Goal: Transaction & Acquisition: Book appointment/travel/reservation

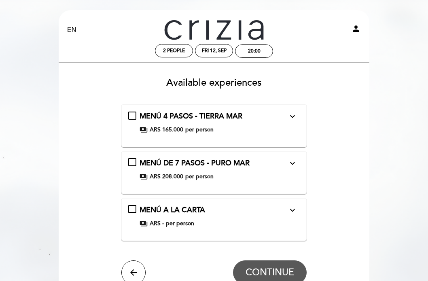
click at [135, 118] on div "MENÚ 4 PASOS - TIERRA MAR expand_more Menú de 4 pasos. - Incluye aguas + café &…" at bounding box center [214, 122] width 172 height 23
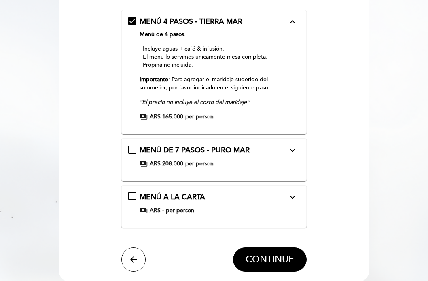
scroll to position [97, 0]
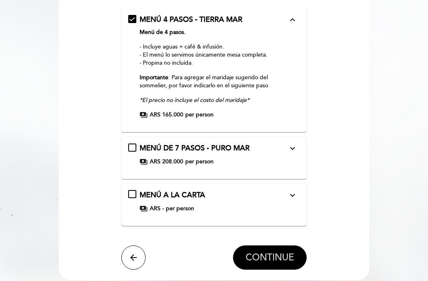
click at [289, 252] on span "CONTINUE" at bounding box center [270, 257] width 49 height 11
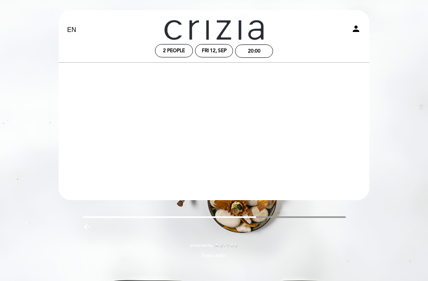
scroll to position [0, 0]
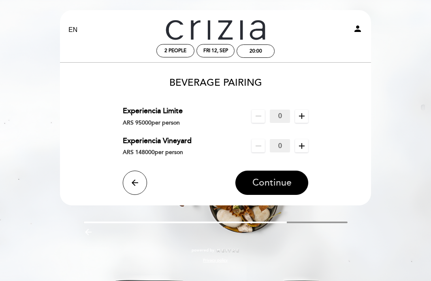
click at [292, 178] on button "Continue" at bounding box center [271, 183] width 73 height 24
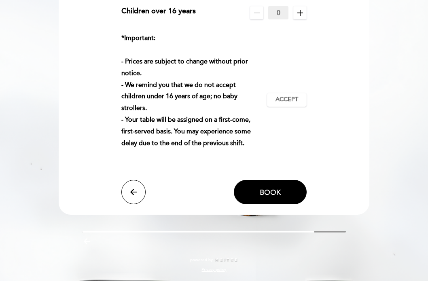
scroll to position [105, 0]
click at [288, 193] on button "Book" at bounding box center [270, 192] width 73 height 24
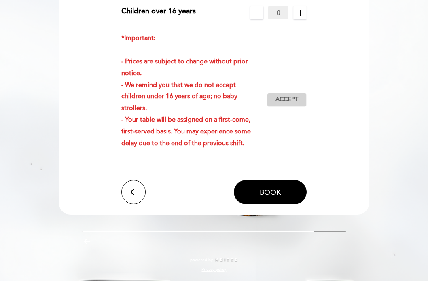
click at [289, 99] on span "Accept" at bounding box center [287, 100] width 23 height 8
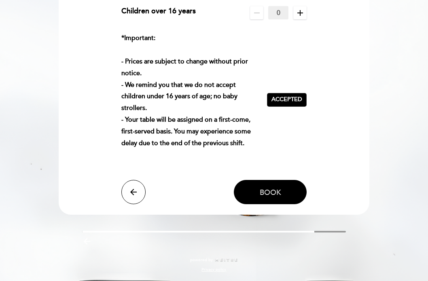
click at [293, 191] on button "Book" at bounding box center [270, 192] width 73 height 24
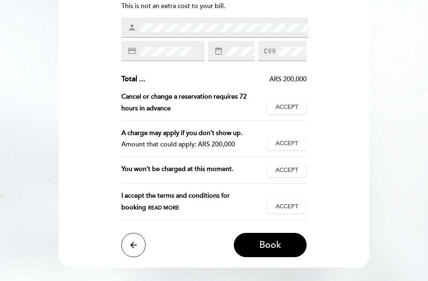
scroll to position [135, 0]
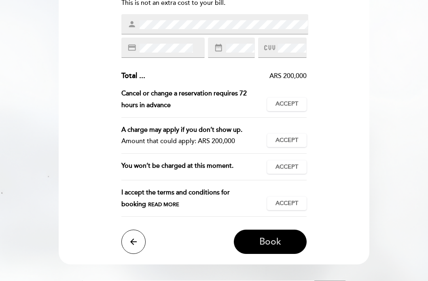
click at [274, 238] on span "Book" at bounding box center [270, 241] width 22 height 11
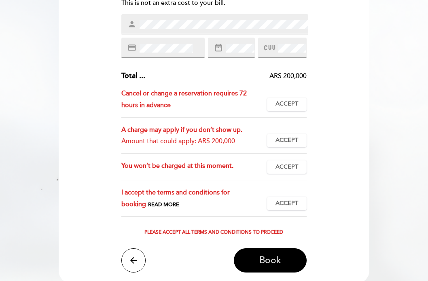
click at [285, 256] on button "Book" at bounding box center [270, 260] width 73 height 24
click at [132, 257] on icon "arrow_back" at bounding box center [134, 261] width 10 height 10
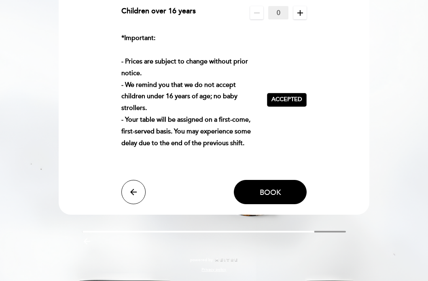
scroll to position [105, 0]
click at [133, 198] on button "arrow_back" at bounding box center [133, 192] width 24 height 24
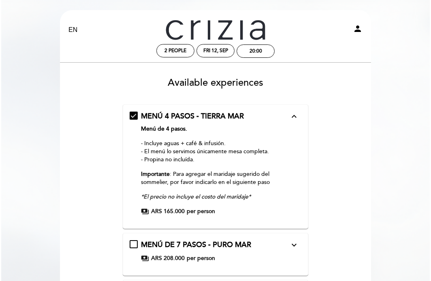
scroll to position [0, 0]
click at [356, 25] on icon "person" at bounding box center [356, 29] width 10 height 10
